Goal: Information Seeking & Learning: Learn about a topic

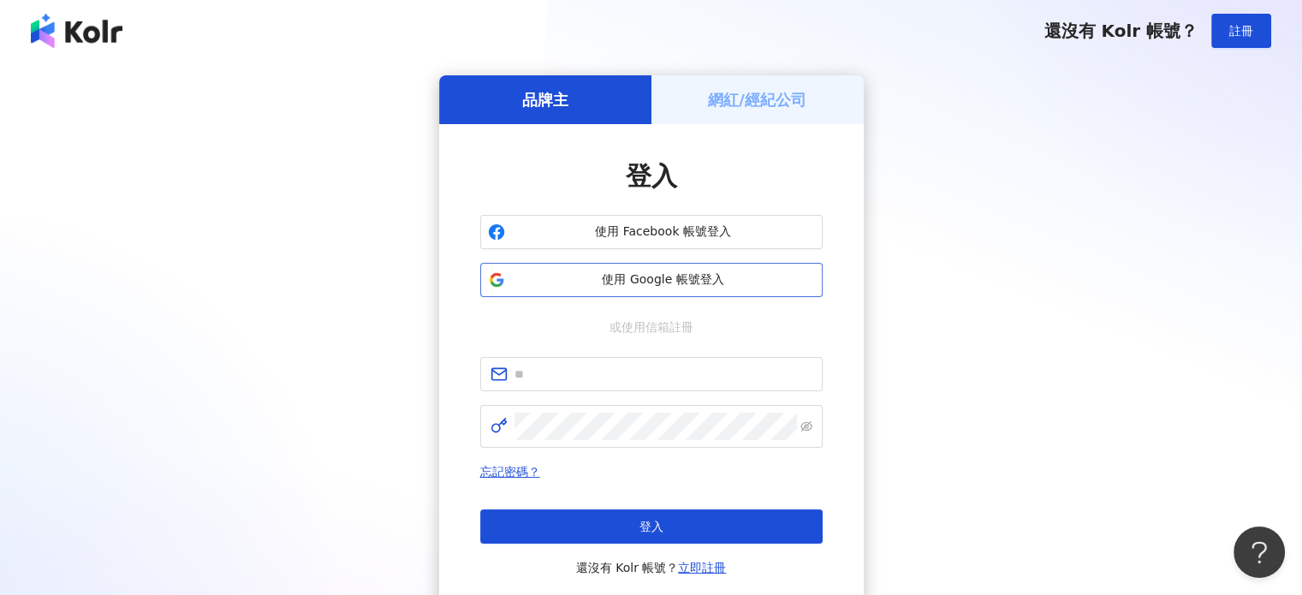
click at [681, 280] on span "使用 Google 帳號登入" at bounding box center [663, 279] width 303 height 17
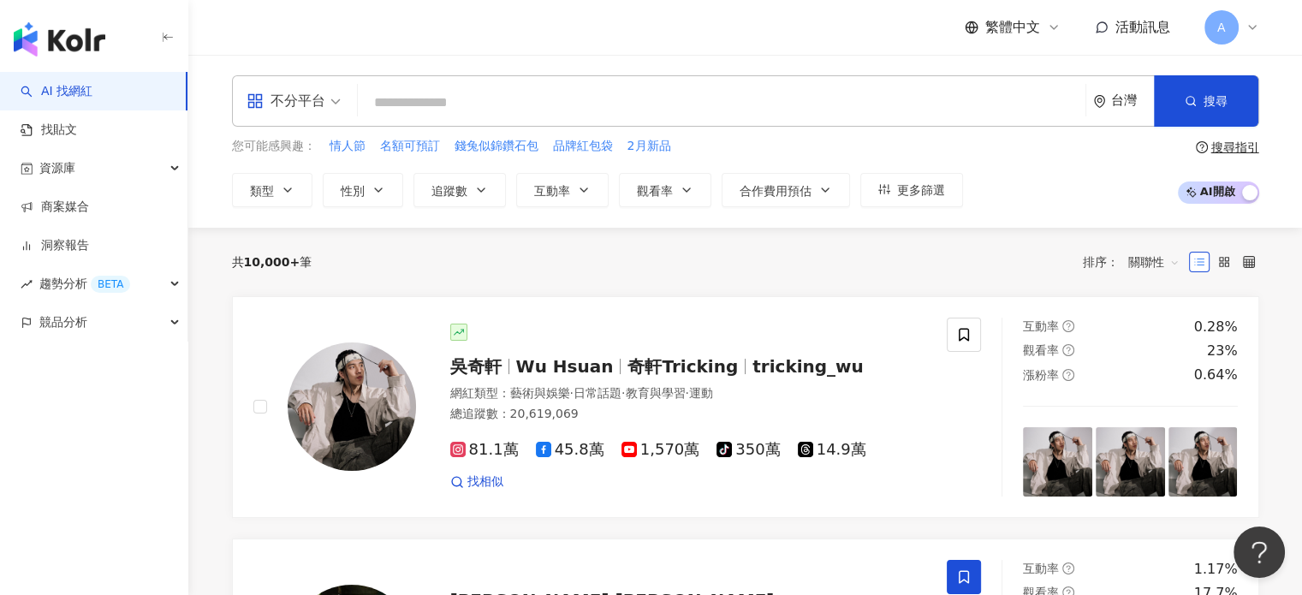
click at [467, 116] on input "search" at bounding box center [722, 102] width 714 height 33
paste input "**********"
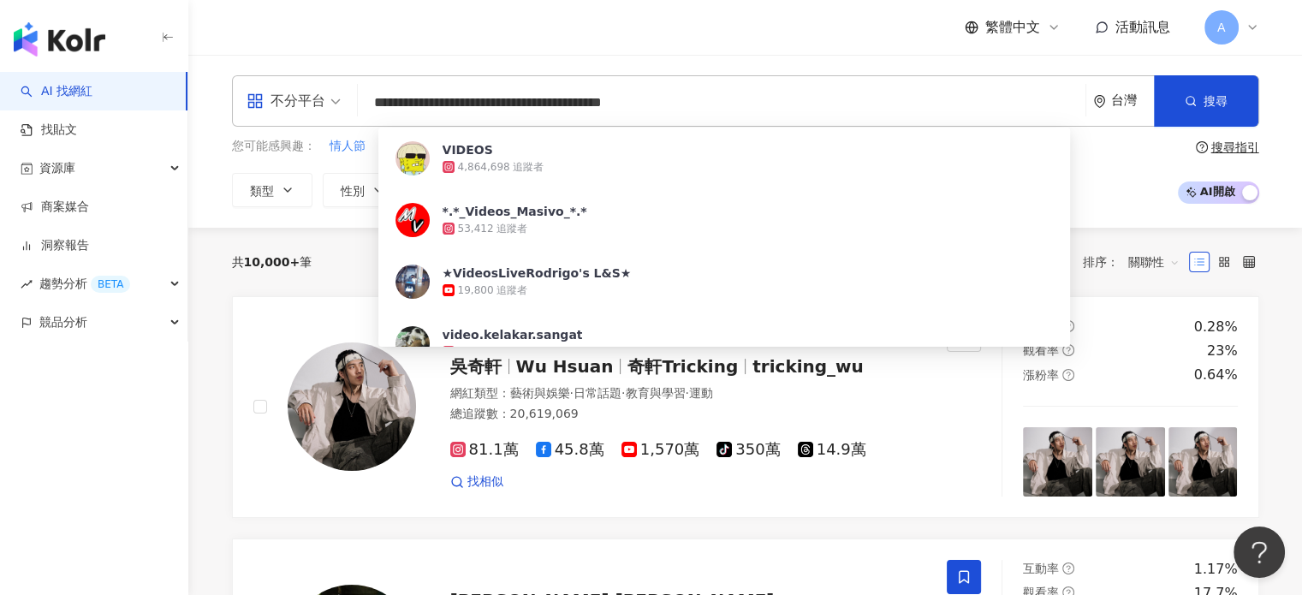
drag, startPoint x: 605, startPoint y: 106, endPoint x: 292, endPoint y: 98, distance: 313.3
click at [292, 98] on div "**********" at bounding box center [745, 100] width 1027 height 51
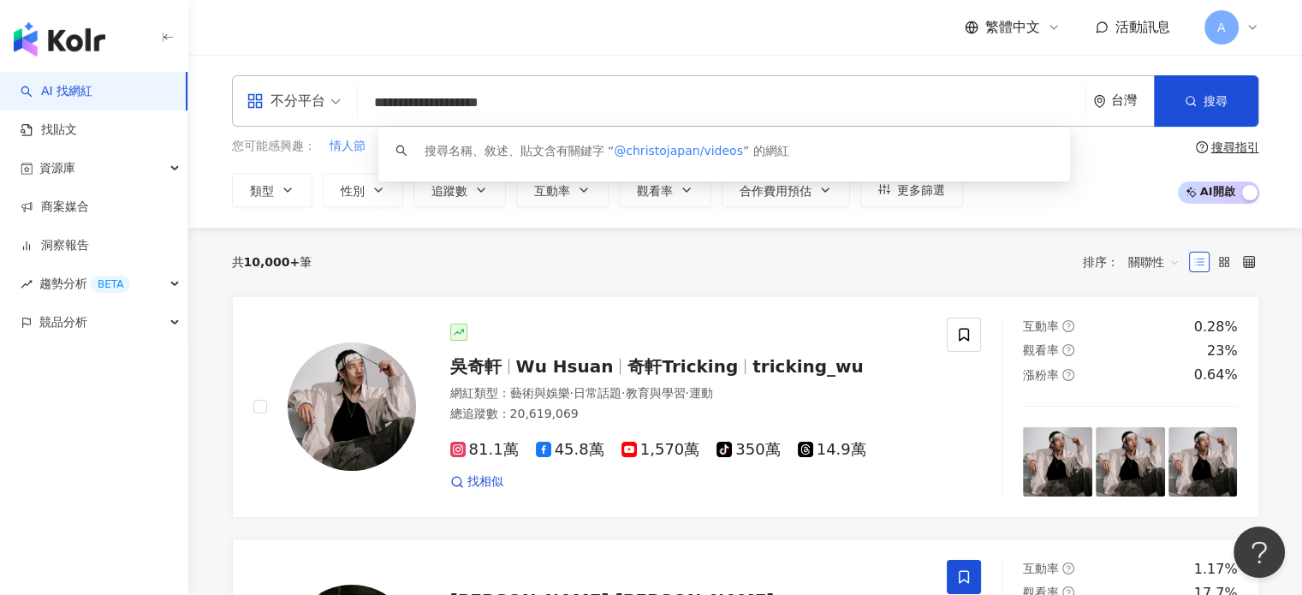
drag, startPoint x: 505, startPoint y: 102, endPoint x: 620, endPoint y: 114, distance: 115.3
click at [620, 114] on input "**********" at bounding box center [722, 102] width 714 height 33
type input "**********"
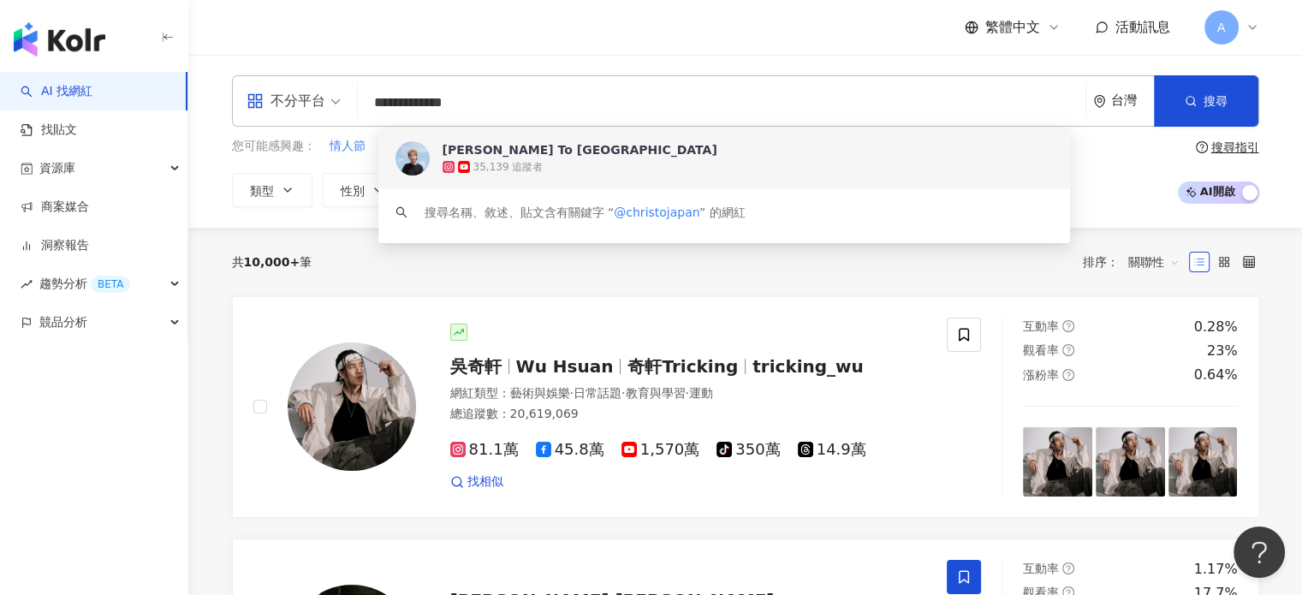
click at [639, 174] on div "35,139 追蹤者" at bounding box center [747, 166] width 611 height 17
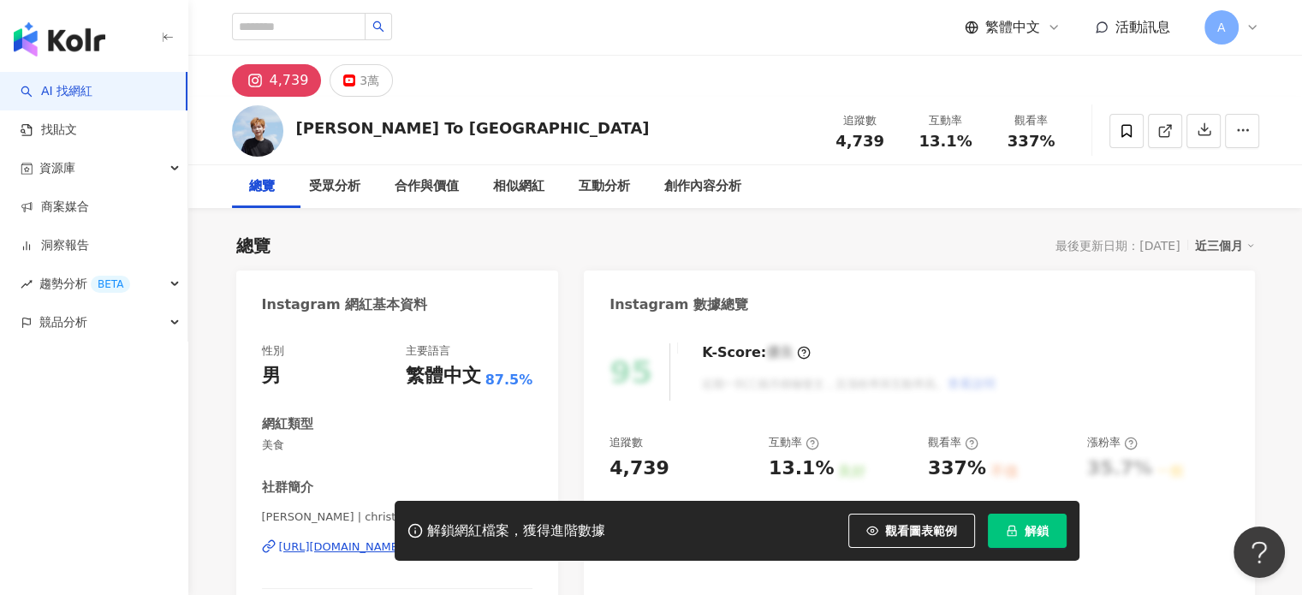
click at [1027, 526] on span "解鎖" at bounding box center [1036, 531] width 24 height 14
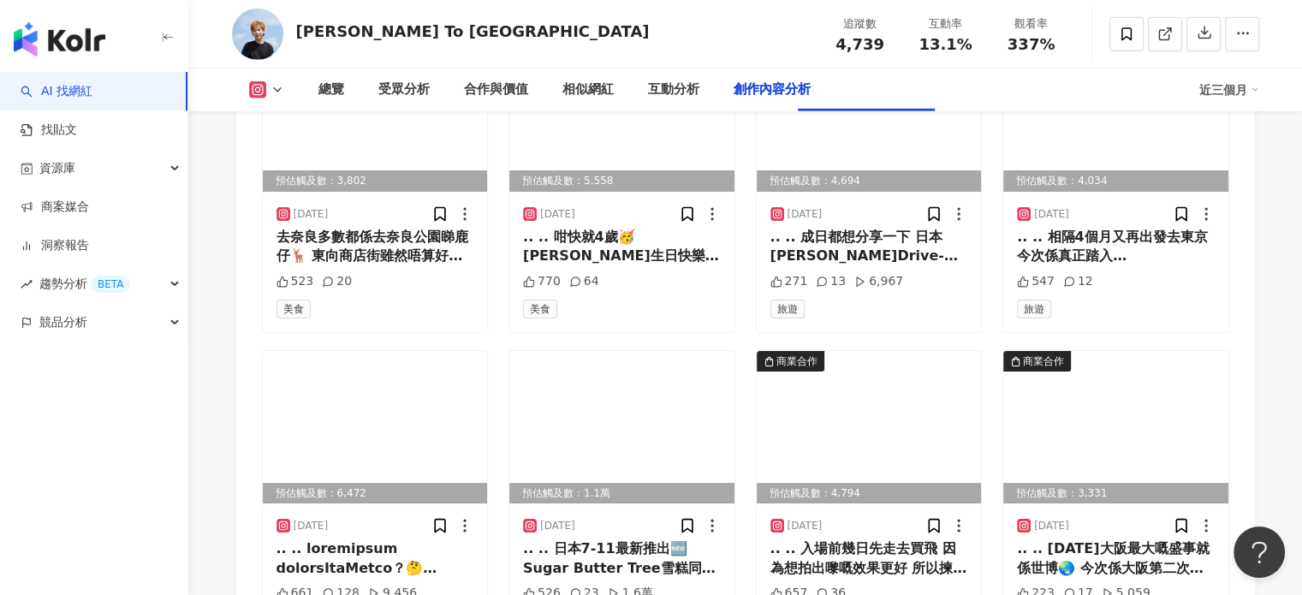
scroll to position [5134, 0]
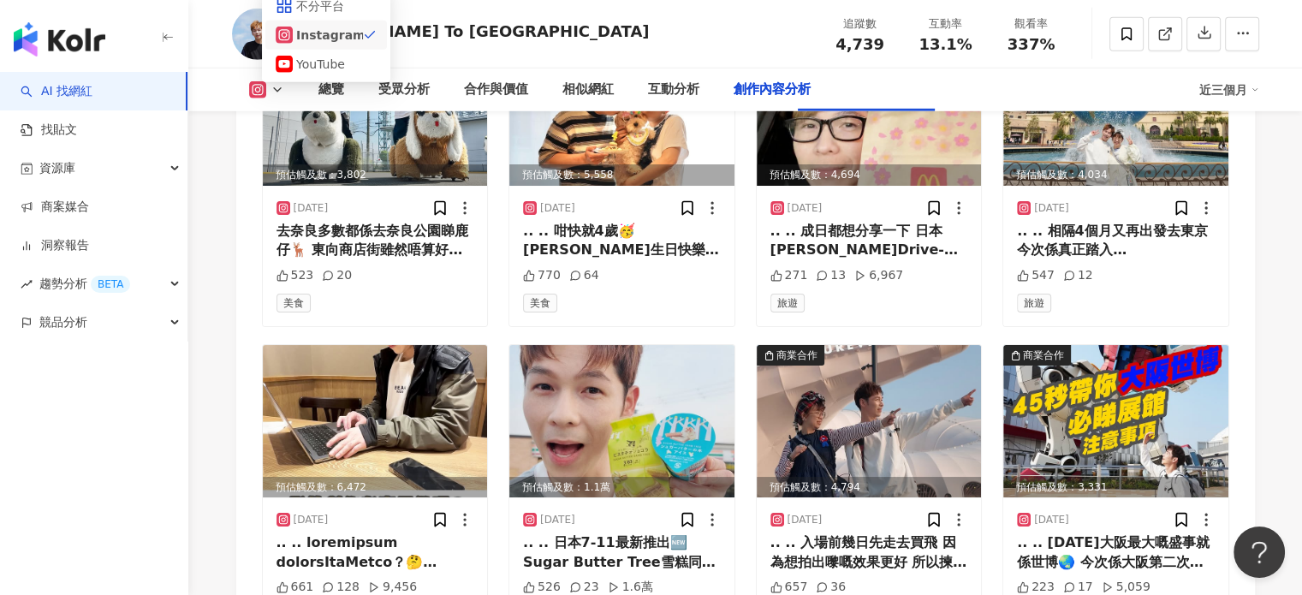
click at [339, 74] on div "YouTube" at bounding box center [324, 64] width 56 height 19
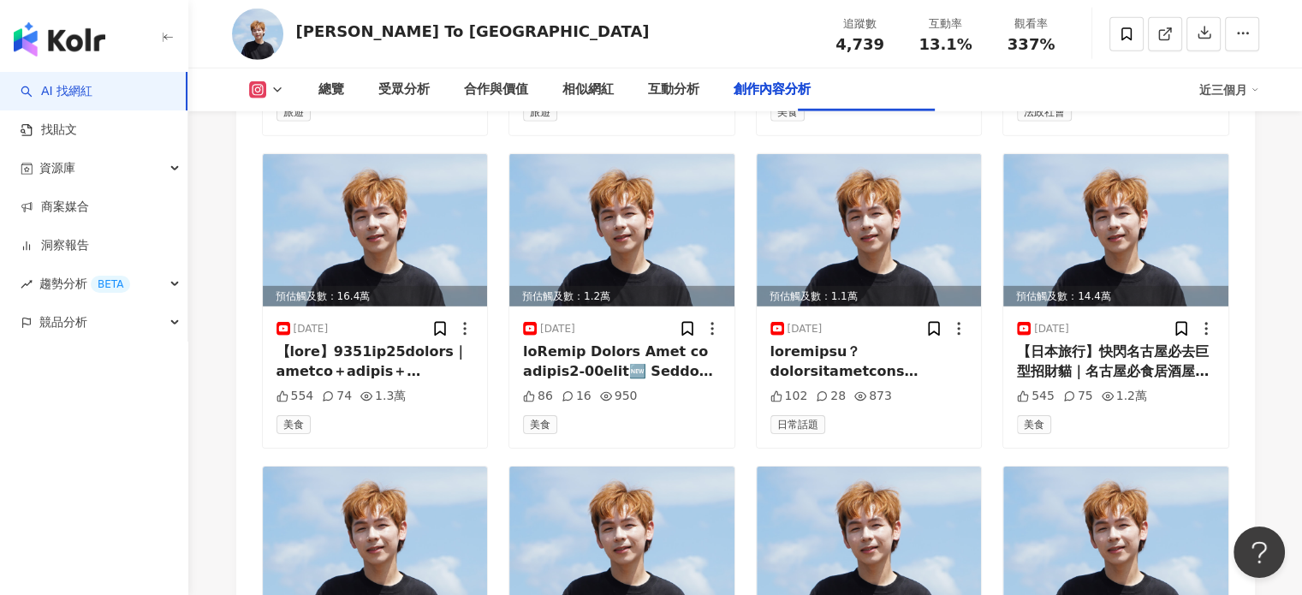
scroll to position [5383, 0]
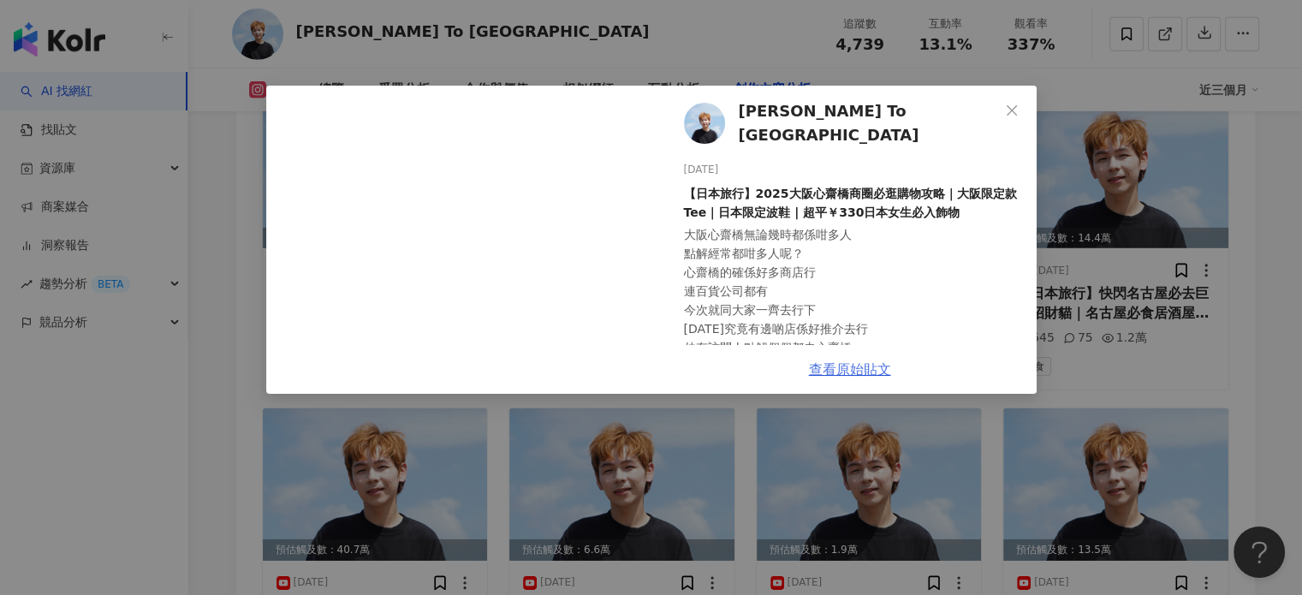
click at [848, 376] on link "查看原始貼文" at bounding box center [850, 369] width 82 height 16
click at [239, 368] on div "[PERSON_NAME] To [GEOGRAPHIC_DATA] [DATE] 【日本旅行】2025大阪心齋橋商圈必逛購物攻略｜大阪限定款Tee｜日本限定…" at bounding box center [651, 297] width 1302 height 595
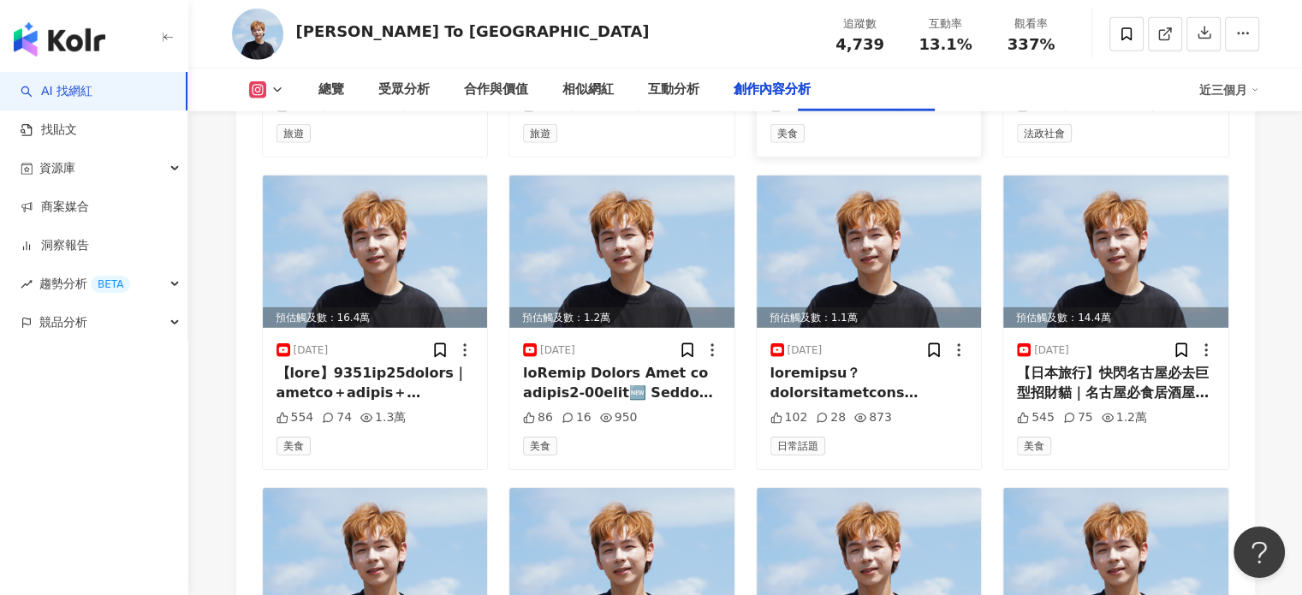
scroll to position [5298, 0]
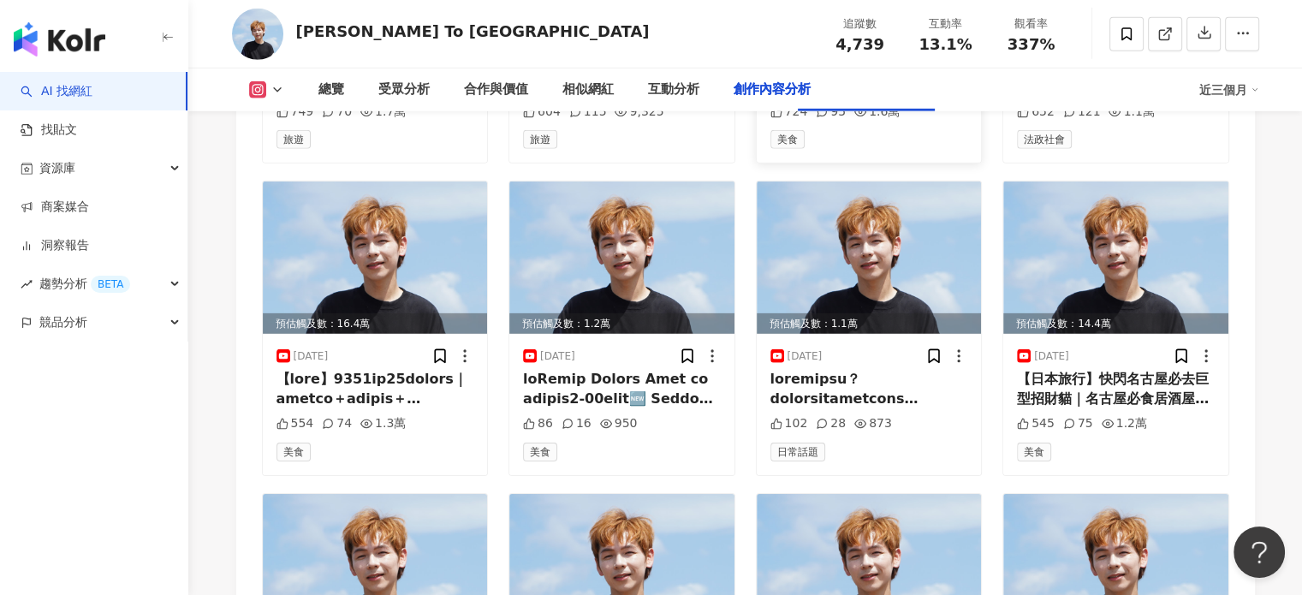
click at [880, 97] on div at bounding box center [869, 77] width 198 height 39
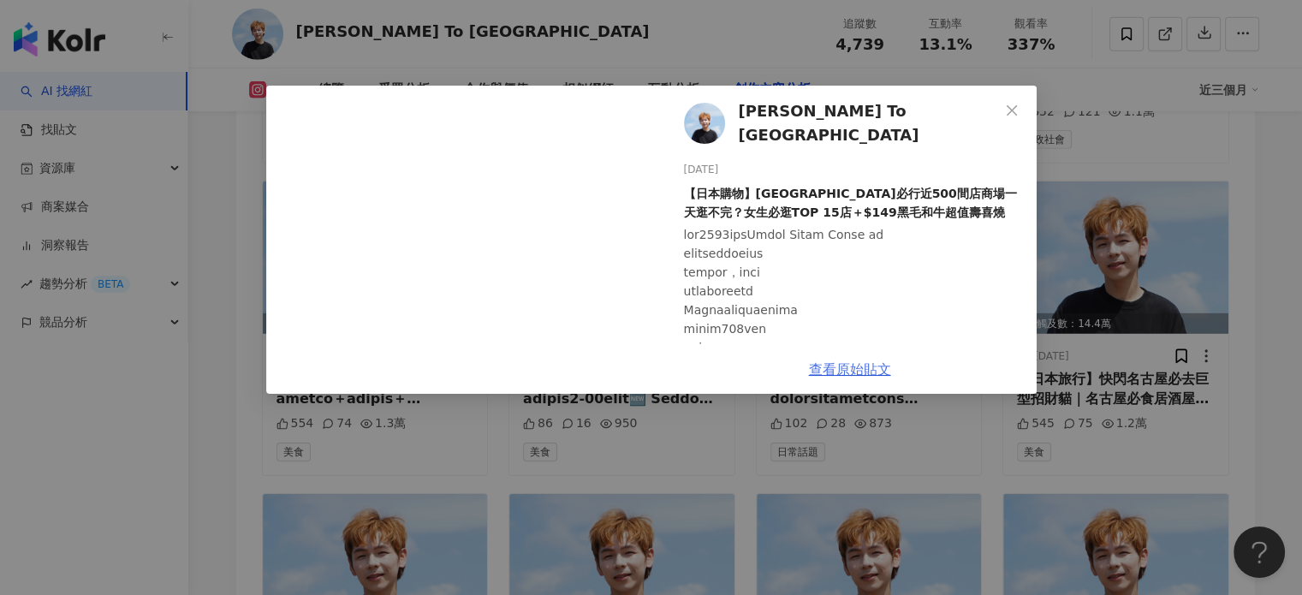
click at [882, 361] on link "查看原始貼文" at bounding box center [850, 369] width 82 height 16
click at [1013, 104] on icon "close" at bounding box center [1012, 111] width 14 height 14
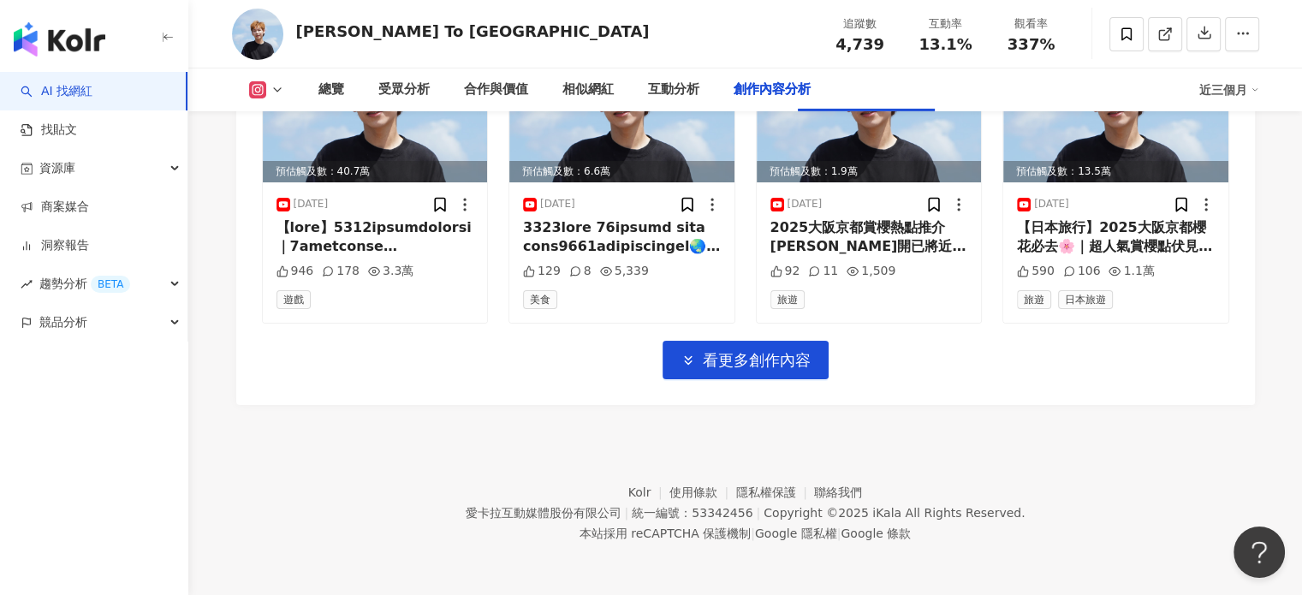
scroll to position [5982, 0]
click at [767, 370] on span "看更多創作內容" at bounding box center [757, 360] width 108 height 19
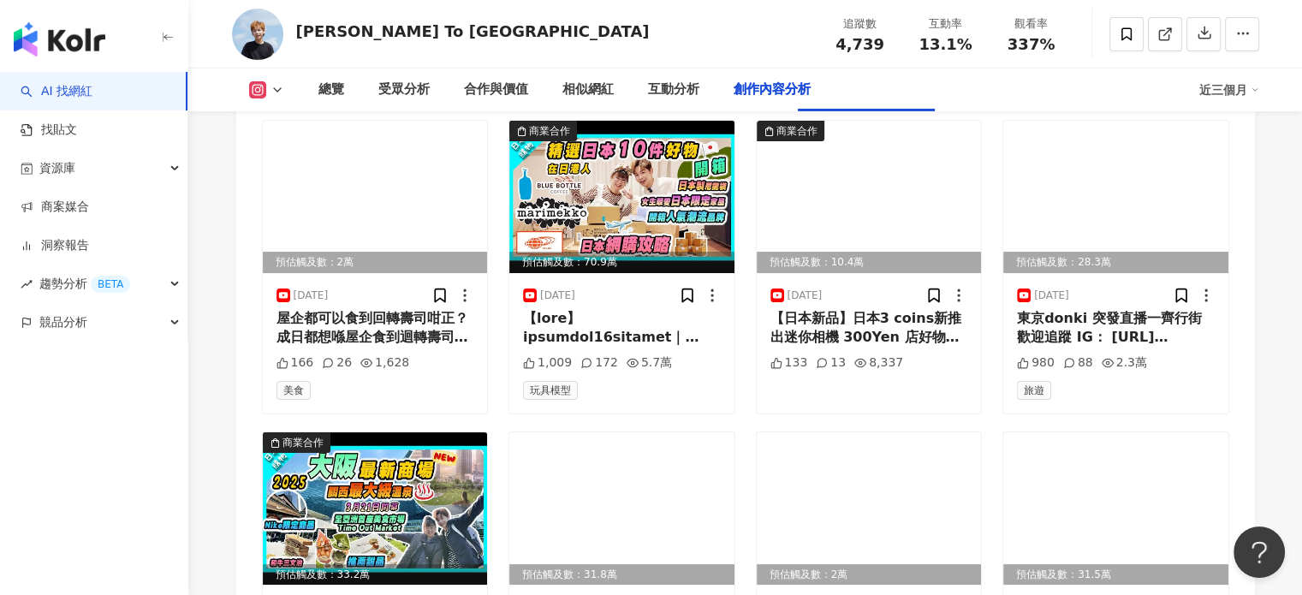
scroll to position [6239, 0]
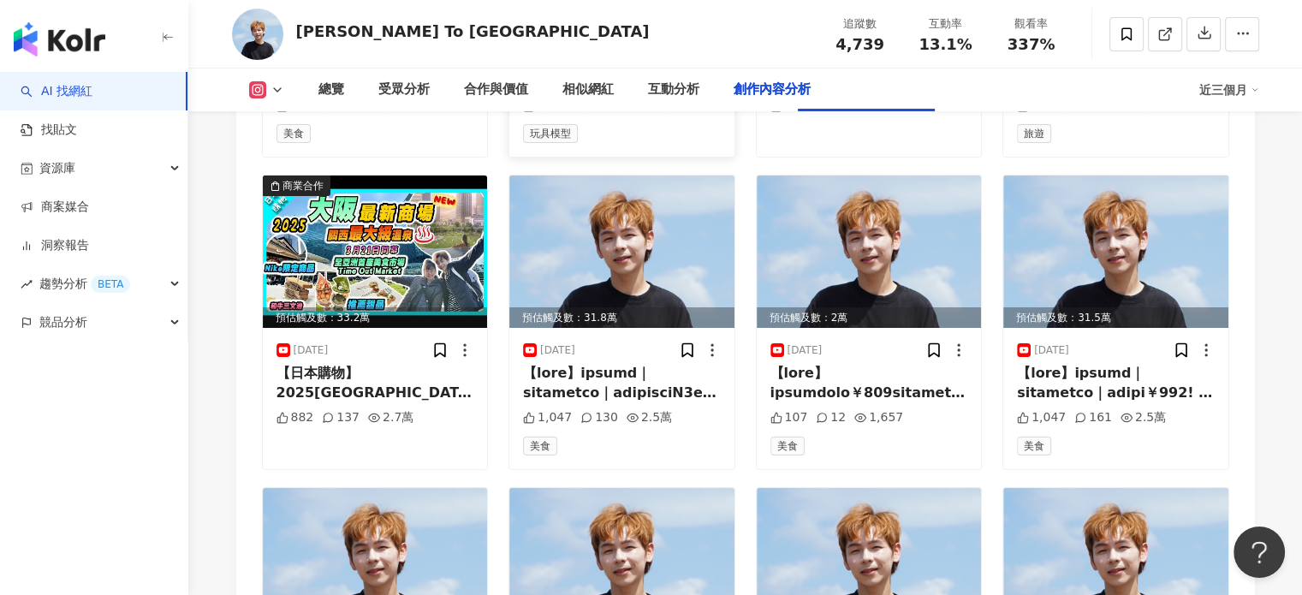
click at [628, 91] on div at bounding box center [622, 71] width 198 height 39
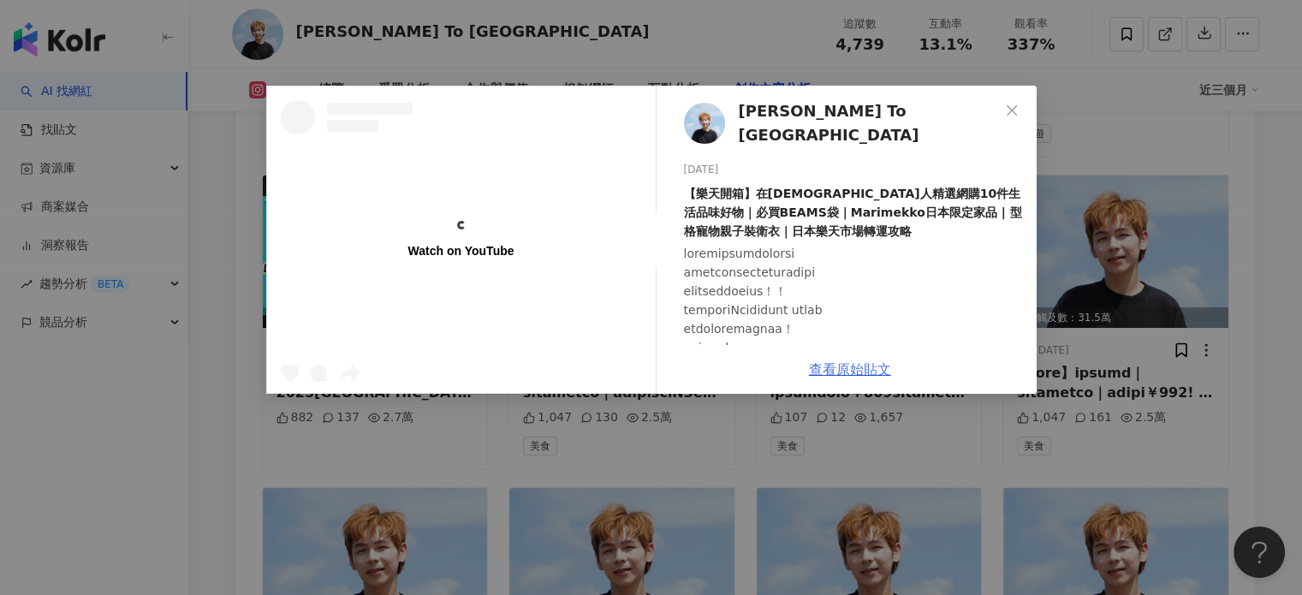
click at [818, 371] on link "查看原始貼文" at bounding box center [850, 369] width 82 height 16
click at [1012, 104] on icon "close" at bounding box center [1012, 111] width 14 height 14
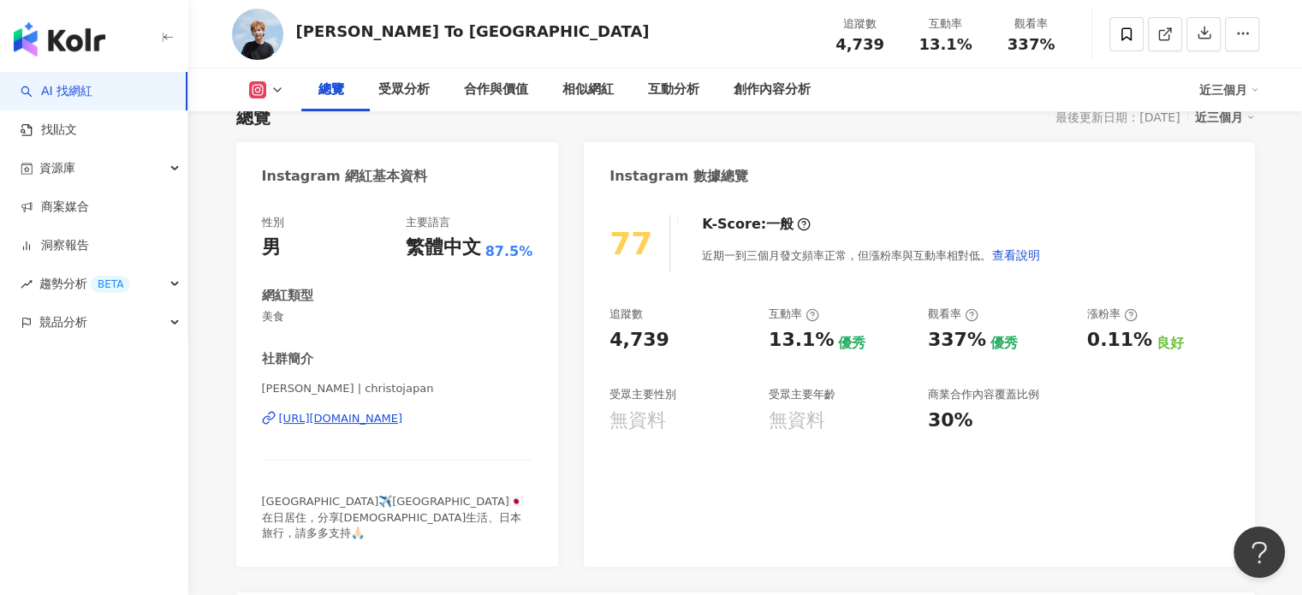
scroll to position [138, 0]
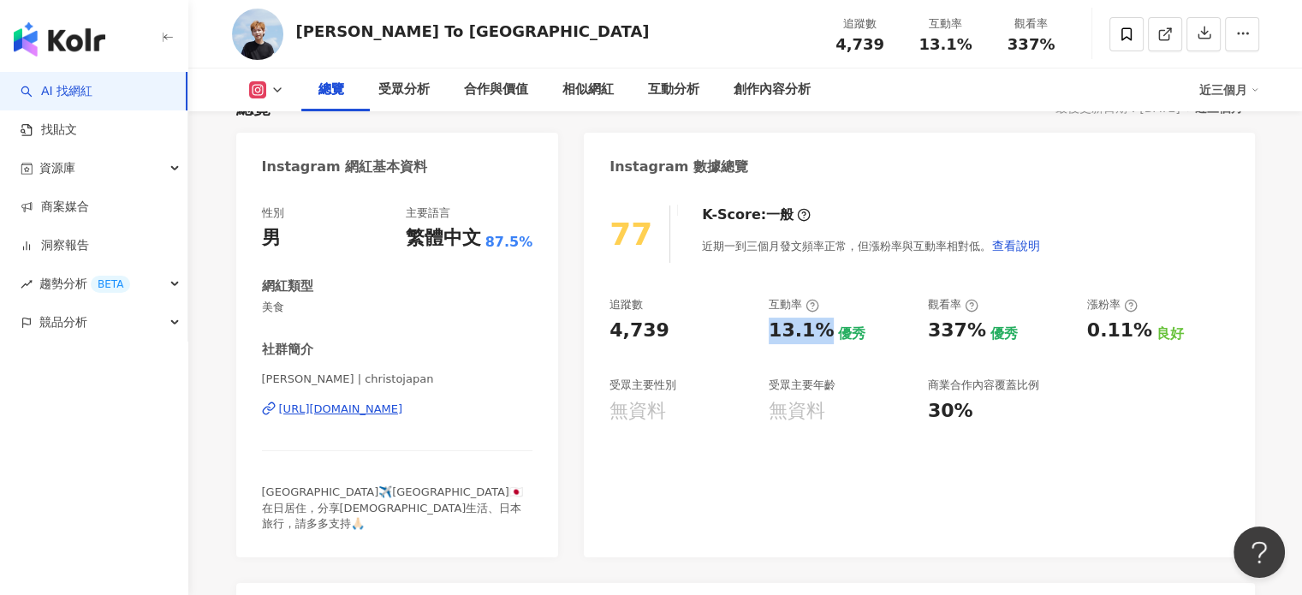
drag, startPoint x: 766, startPoint y: 358, endPoint x: 820, endPoint y: 365, distance: 54.3
click at [820, 365] on div "追蹤數 4,739 互動率 13.1% 優秀 觀看率 337% 優秀 漲粉率 0.11% 良好 受眾主要性別 無資料 受眾主要年齡 無資料 商業合作內容覆蓋比…" at bounding box center [918, 360] width 619 height 127
copy div "13.1%"
drag, startPoint x: 924, startPoint y: 365, endPoint x: 978, endPoint y: 371, distance: 54.2
click at [978, 371] on div "追蹤數 4,739 互動率 13.1% 優秀 觀看率 337% 優秀 漲粉率 0.11% 良好 受眾主要性別 無資料 受眾主要年齡 無資料 商業合作內容覆蓋比…" at bounding box center [918, 360] width 619 height 127
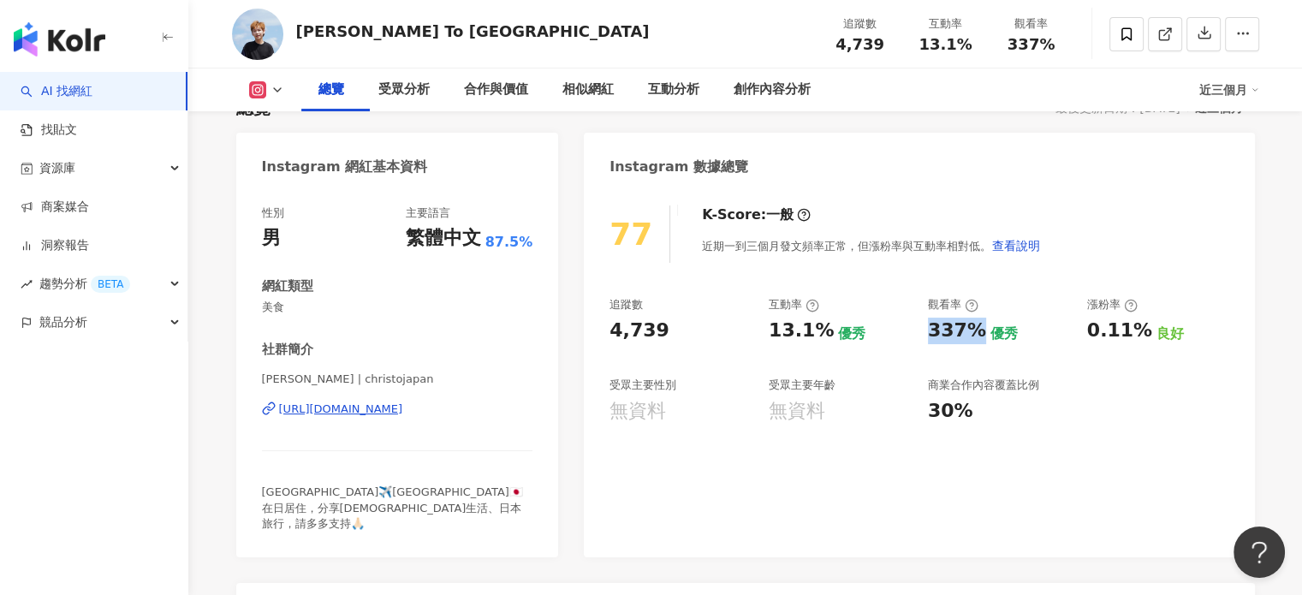
copy div "337%"
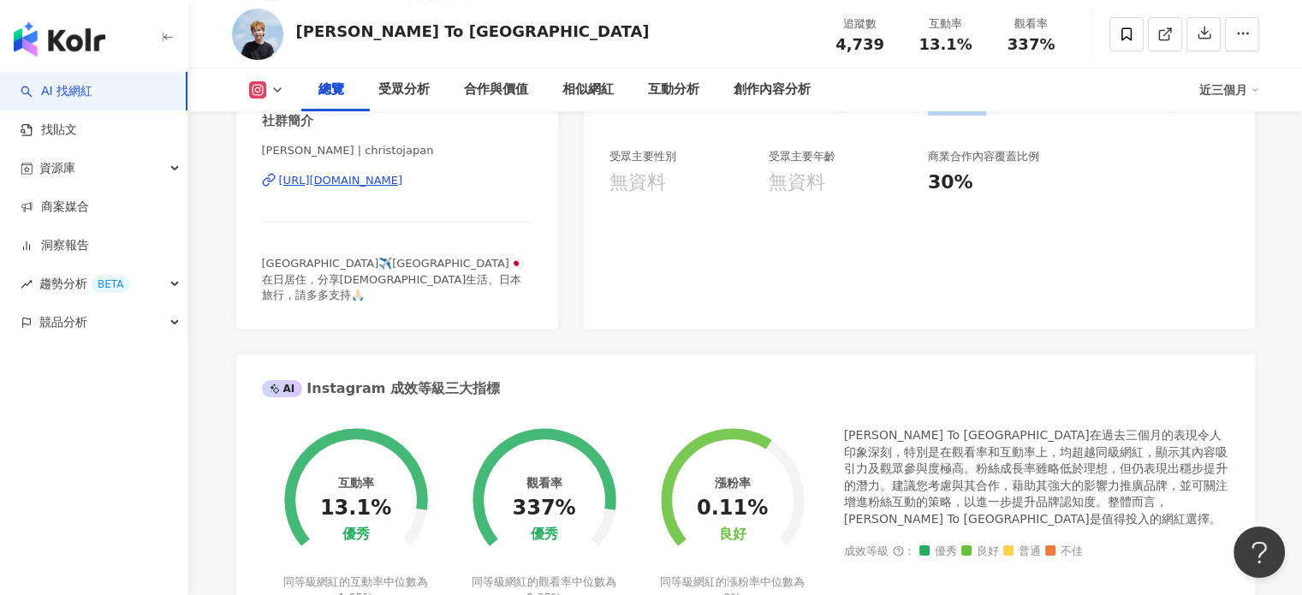
scroll to position [0, 0]
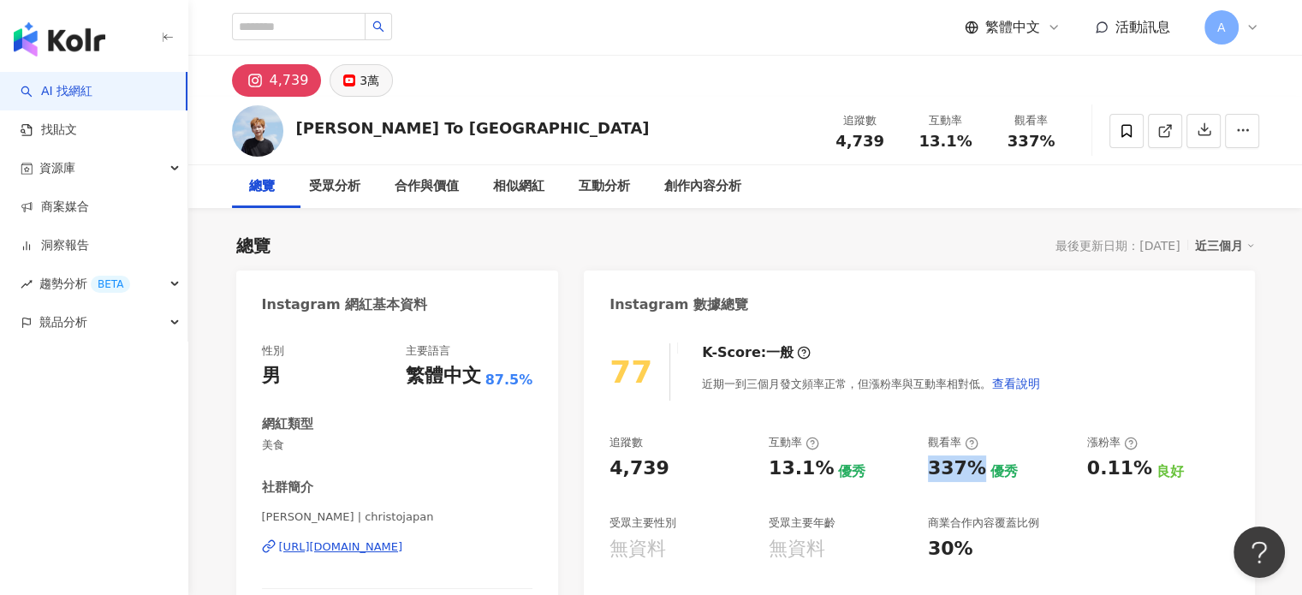
click at [376, 92] on div "3萬" at bounding box center [369, 80] width 20 height 24
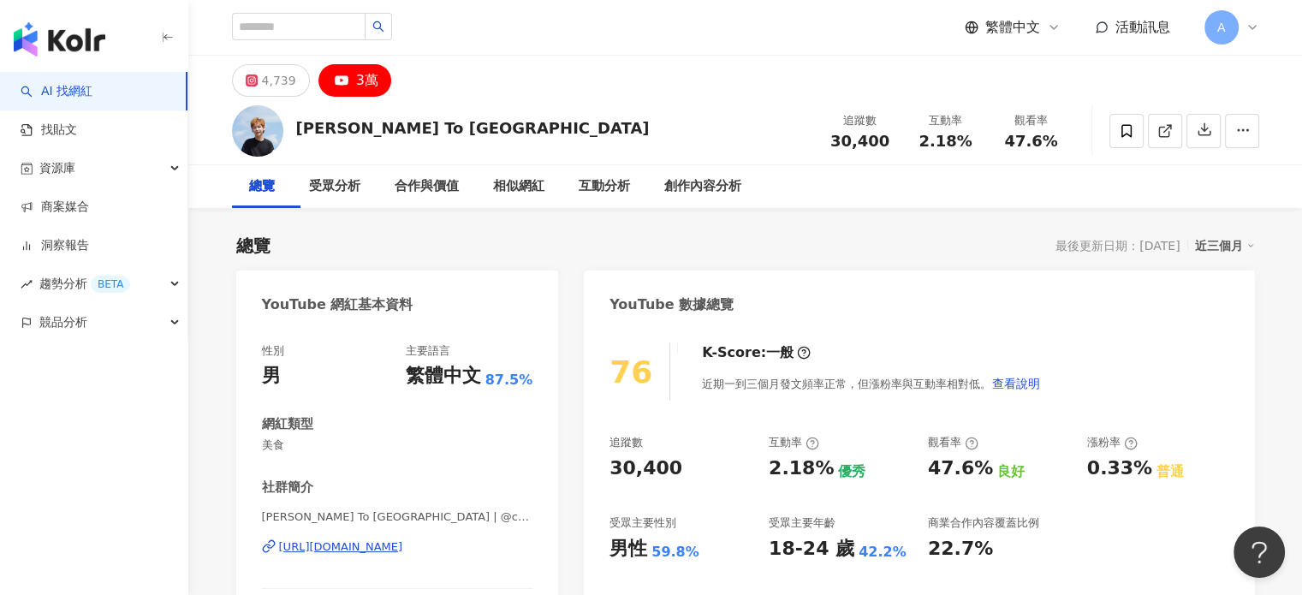
scroll to position [86, 0]
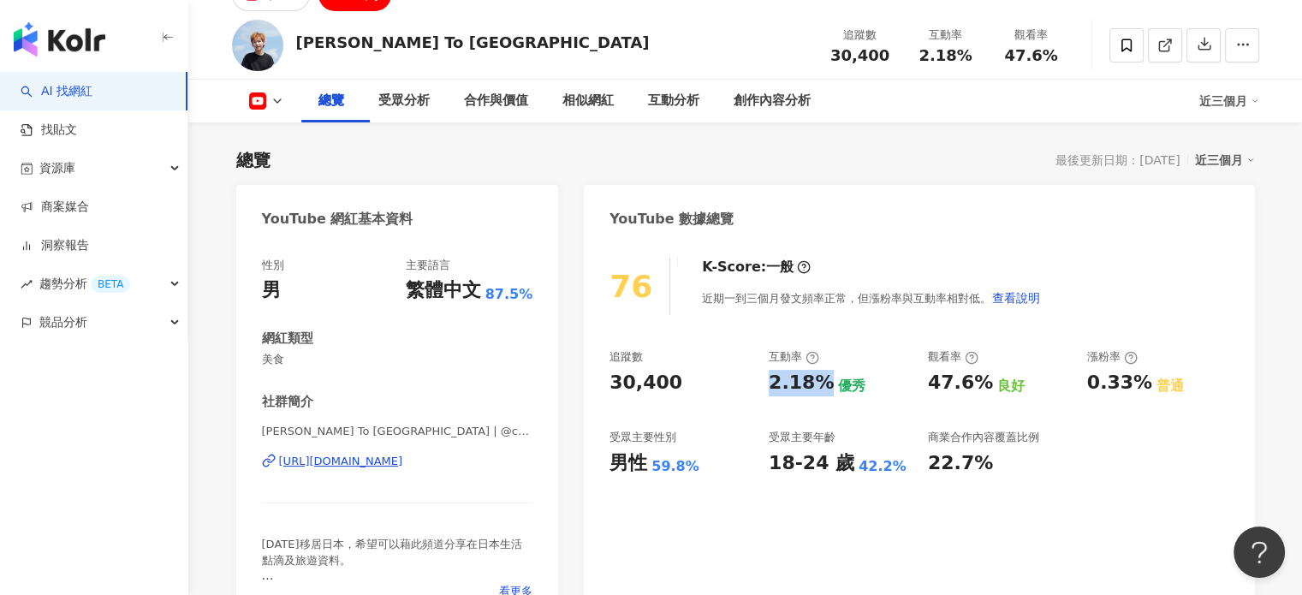
drag, startPoint x: 821, startPoint y: 417, endPoint x: 913, endPoint y: 572, distance: 179.9
click at [821, 396] on div "2.18%" at bounding box center [800, 383] width 65 height 27
copy div "2.18%"
drag, startPoint x: 916, startPoint y: 424, endPoint x: 979, endPoint y: 420, distance: 62.6
click at [979, 420] on div "追蹤數 30,400 互動率 2.18% 優秀 觀看率 47.6% 良好 漲粉率 0.33% 普通 受眾主要性別 男性 59.8% 受眾主要年齡 18-24 …" at bounding box center [918, 412] width 619 height 127
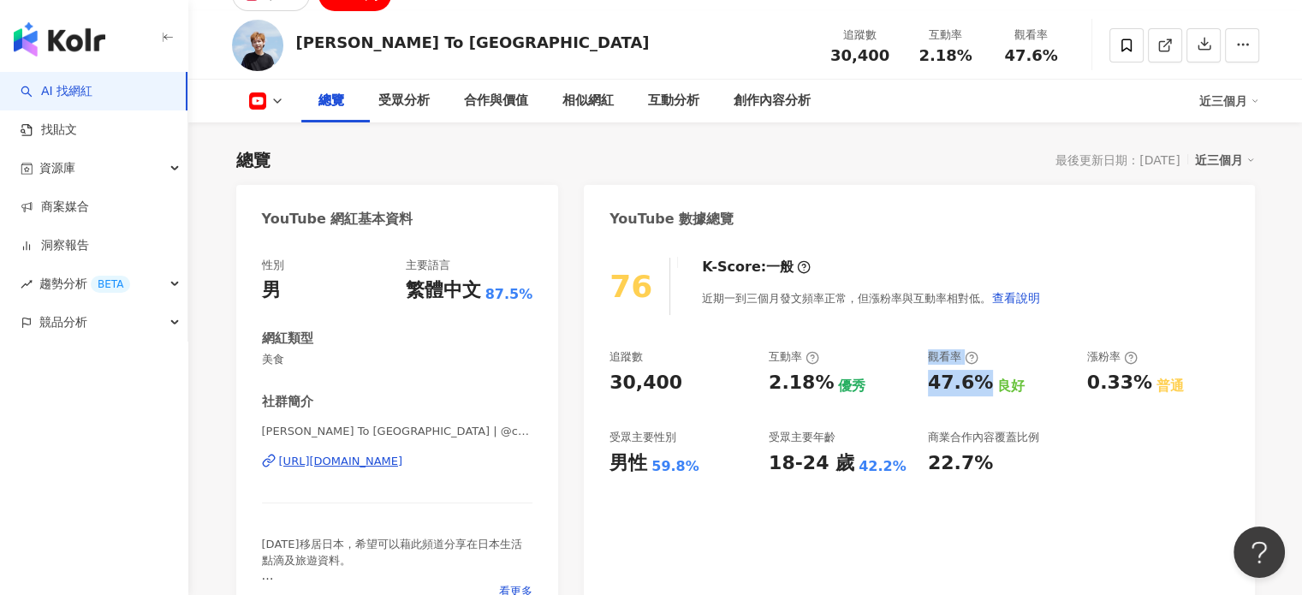
click at [978, 396] on div "47.6%" at bounding box center [960, 383] width 65 height 27
drag, startPoint x: 982, startPoint y: 416, endPoint x: 949, endPoint y: 467, distance: 60.8
click at [928, 396] on div "47.6%" at bounding box center [960, 383] width 65 height 27
copy div "47.6%"
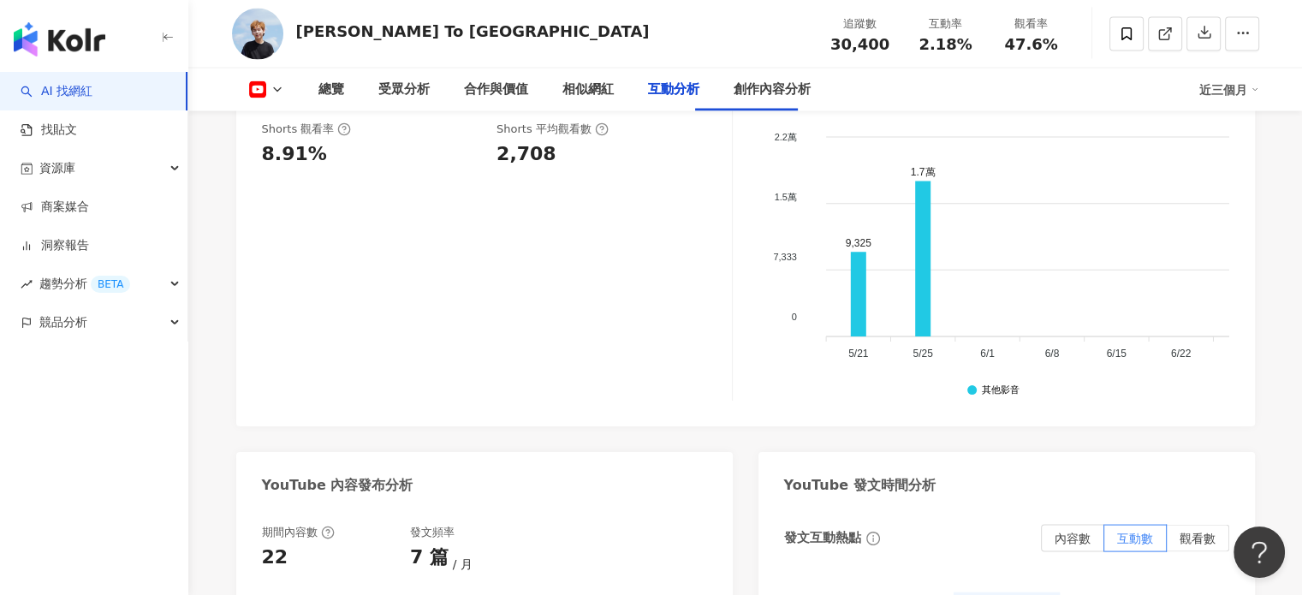
scroll to position [3337, 0]
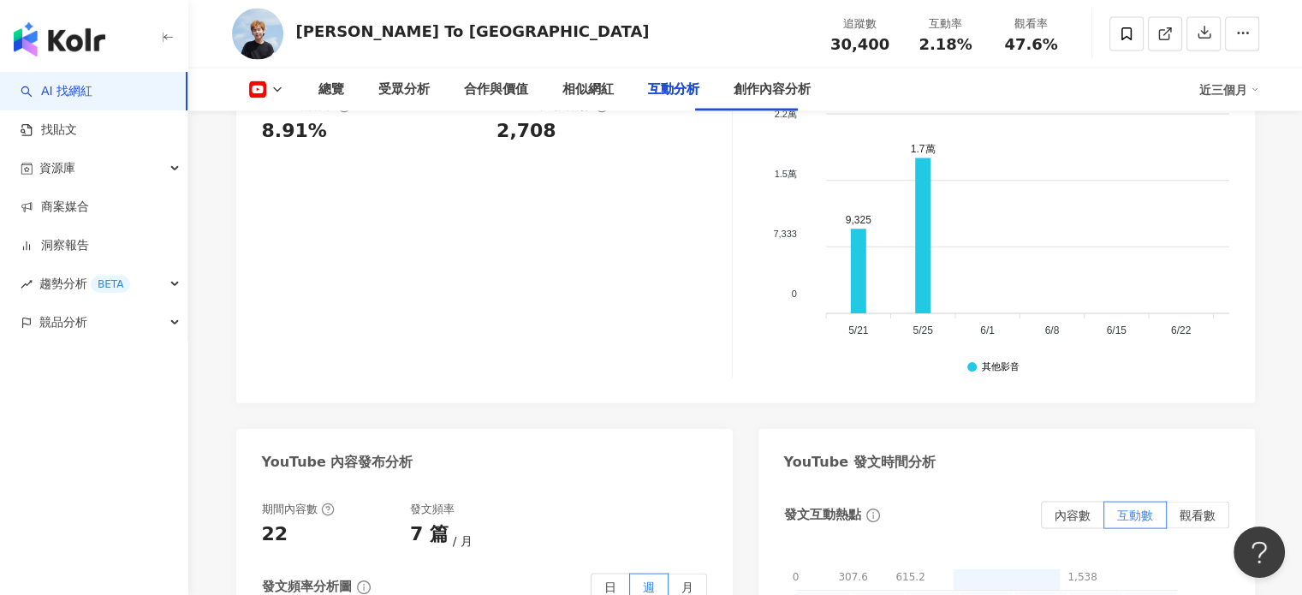
drag, startPoint x: 492, startPoint y: 256, endPoint x: 560, endPoint y: 262, distance: 68.7
click at [560, 81] on div "觀看率 47.6% 良好 平均觀看數 14,482" at bounding box center [488, 58] width 453 height 46
copy div "14,482"
drag, startPoint x: 501, startPoint y: 227, endPoint x: 584, endPoint y: 232, distance: 84.0
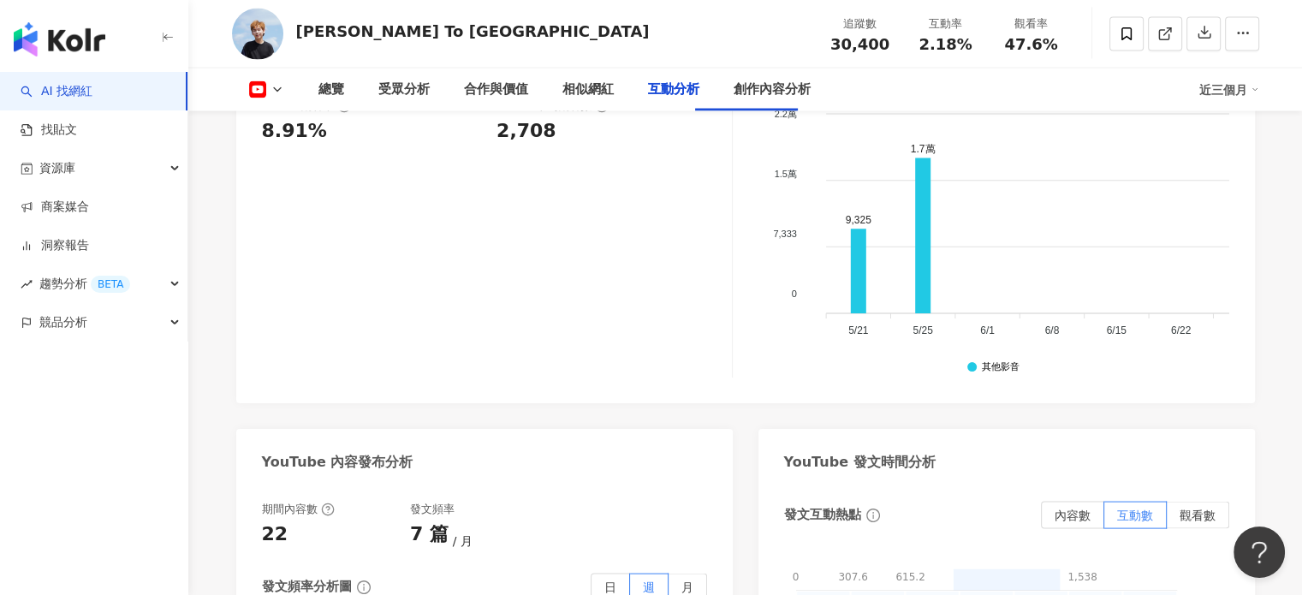
click at [569, 50] on div "平均觀看數" at bounding box center [532, 42] width 73 height 15
copy div "平均觀看數"
